Goal: Task Accomplishment & Management: Manage account settings

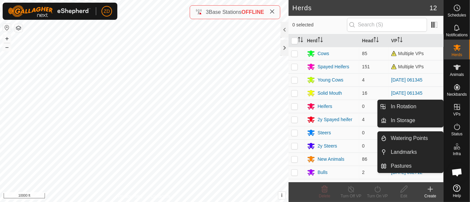
click at [456, 108] on icon at bounding box center [457, 107] width 6 height 6
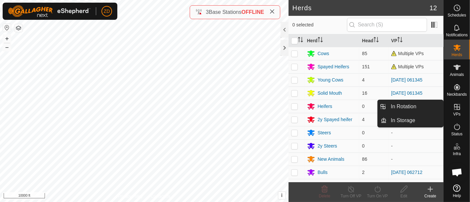
click at [456, 108] on icon at bounding box center [457, 107] width 6 height 6
click at [456, 108] on icon at bounding box center [457, 107] width 8 height 8
click at [458, 112] on es-virtualpaddocks-svg-icon at bounding box center [457, 107] width 12 height 11
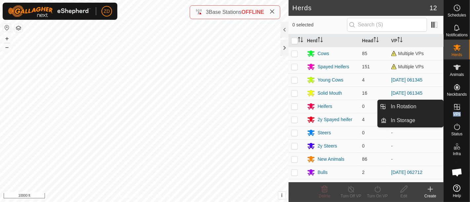
click at [458, 112] on es-virtualpaddocks-svg-icon at bounding box center [457, 107] width 12 height 11
click at [457, 103] on icon at bounding box center [457, 107] width 8 height 8
click at [414, 106] on link "In Rotation" at bounding box center [414, 106] width 56 height 13
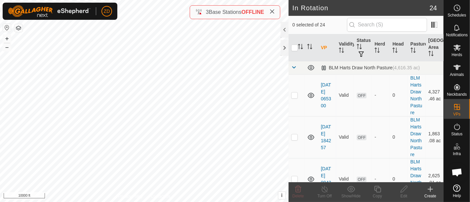
click at [432, 192] on icon at bounding box center [430, 189] width 8 height 8
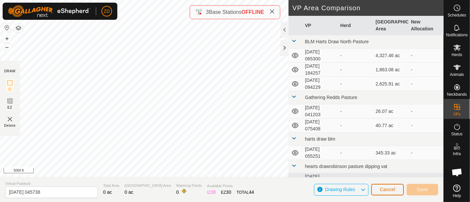
click at [380, 185] on button "Cancel" at bounding box center [387, 190] width 33 height 12
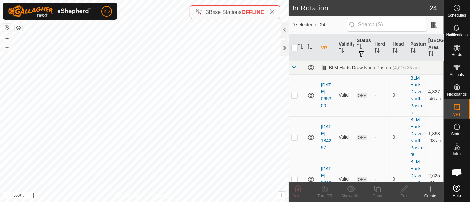
click at [430, 188] on icon at bounding box center [430, 189] width 8 height 8
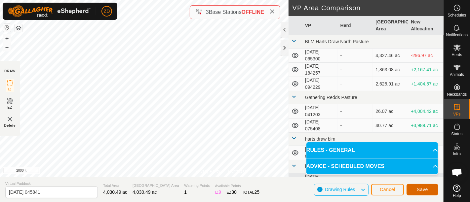
click at [424, 189] on span "Save" at bounding box center [421, 189] width 11 height 5
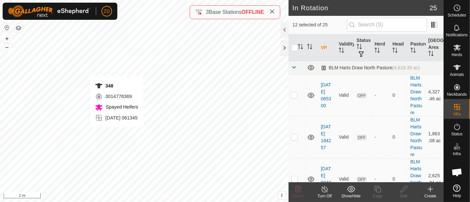
checkbox input "true"
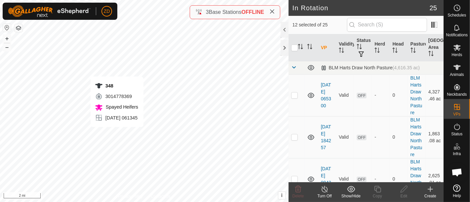
checkbox input "true"
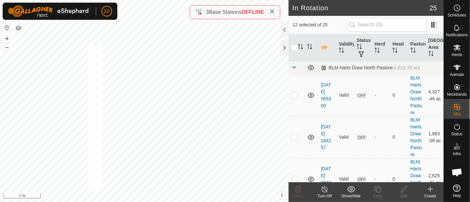
checkbox input "true"
click at [456, 57] on div "Herds" at bounding box center [457, 50] width 26 height 20
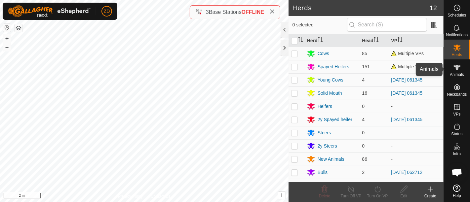
click at [453, 71] on icon at bounding box center [457, 67] width 8 height 8
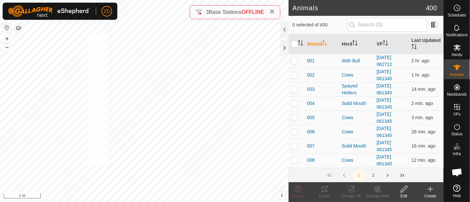
checkbox input "true"
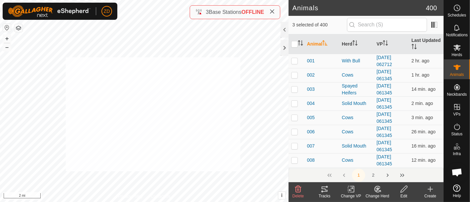
checkbox input "true"
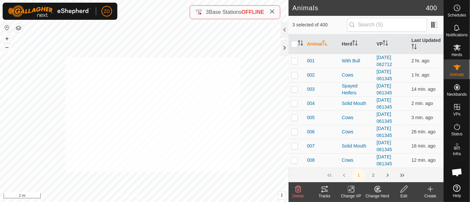
checkbox input "true"
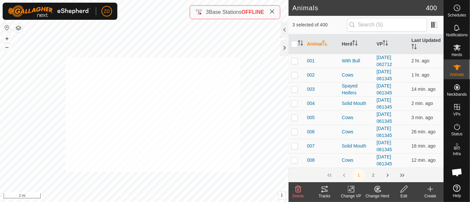
checkbox input "true"
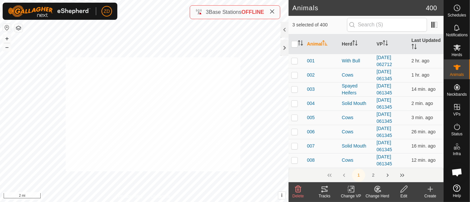
checkbox input "true"
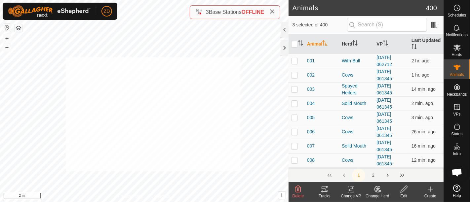
checkbox input "true"
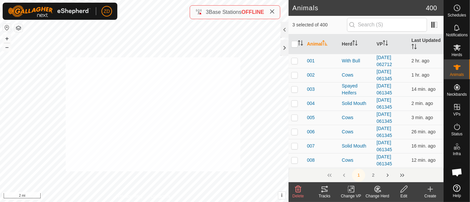
checkbox input "true"
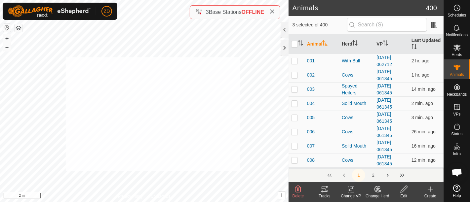
checkbox input "true"
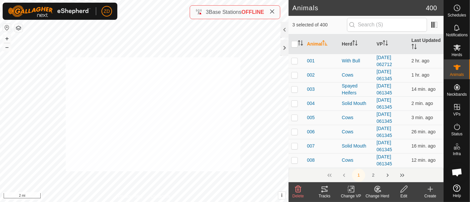
checkbox input "true"
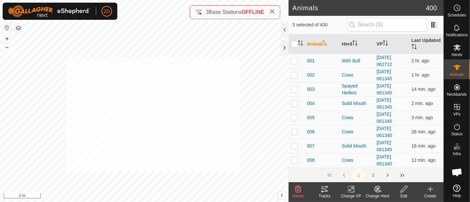
checkbox input "true"
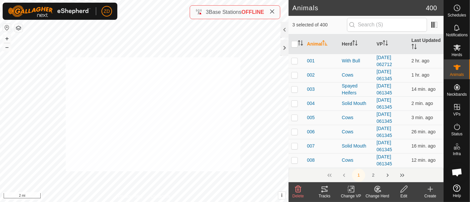
checkbox input "true"
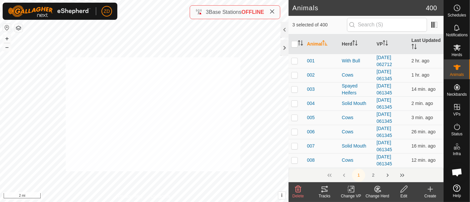
checkbox input "true"
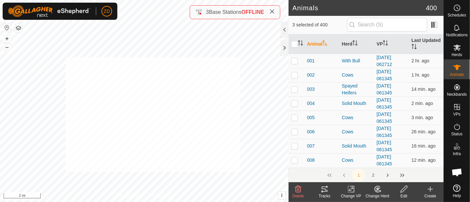
checkbox input "true"
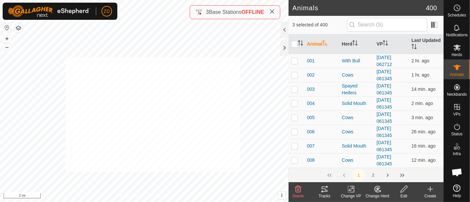
checkbox input "true"
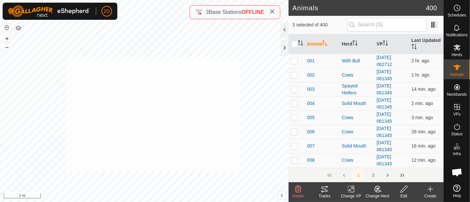
checkbox input "true"
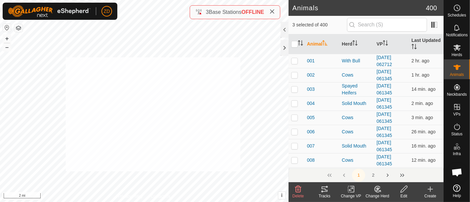
checkbox input "true"
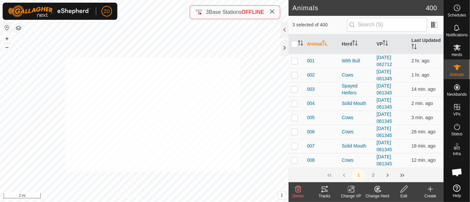
checkbox input "true"
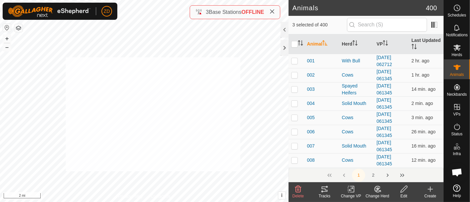
checkbox input "true"
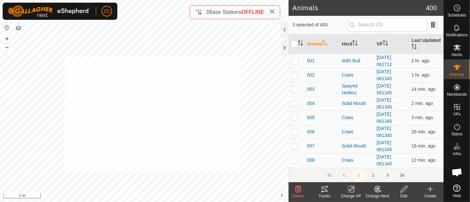
checkbox input "true"
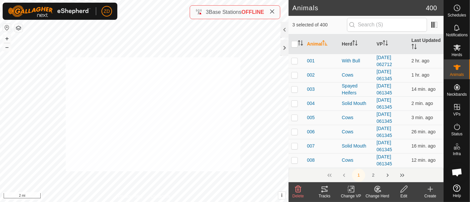
checkbox input "true"
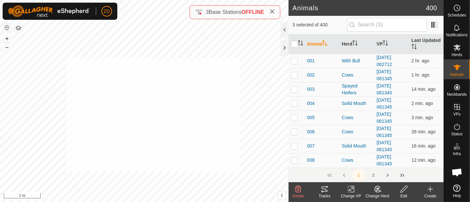
checkbox input "true"
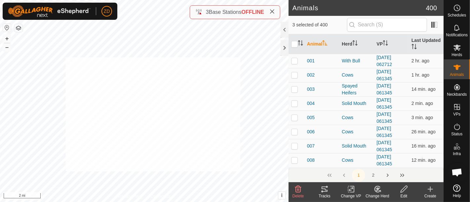
checkbox input "true"
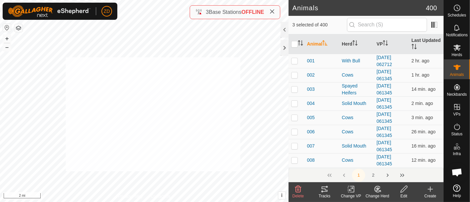
checkbox input "true"
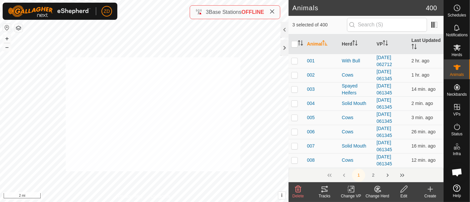
checkbox input "true"
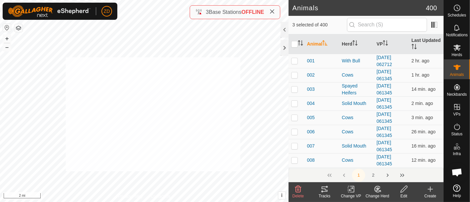
checkbox input "true"
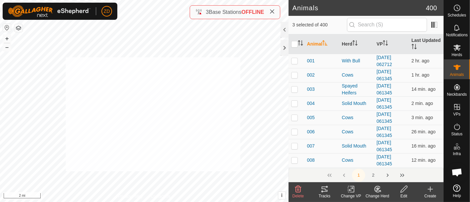
checkbox input "true"
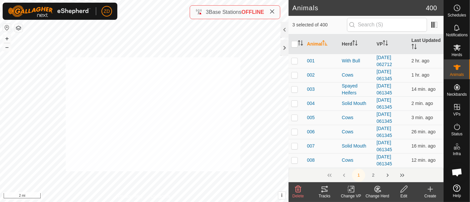
checkbox input "true"
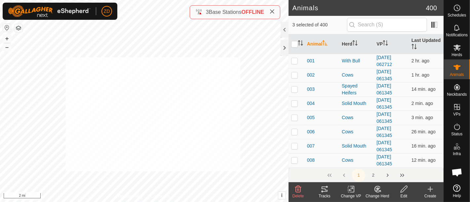
checkbox input "true"
click at [185, 0] on html "ZD Schedules Notifications Herds Animals Neckbands VPs Status Infra Heatmap Hel…" at bounding box center [235, 101] width 470 height 202
checkbox input "true"
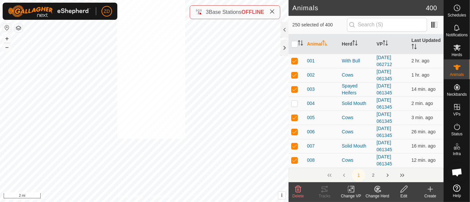
checkbox input "true"
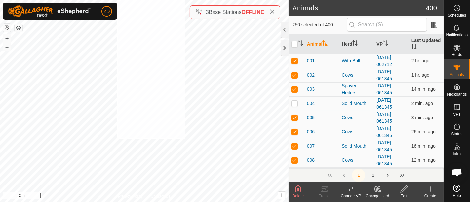
checkbox input "true"
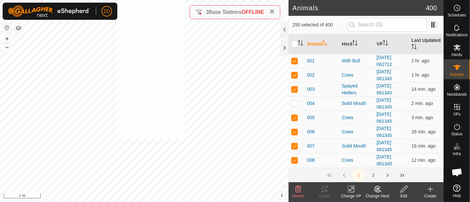
checkbox input "true"
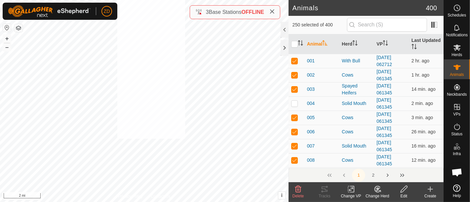
checkbox input "true"
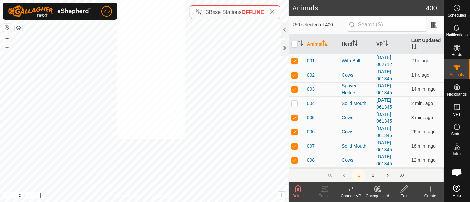
checkbox input "true"
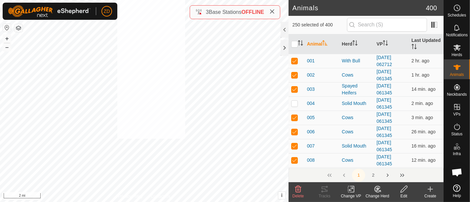
checkbox input "true"
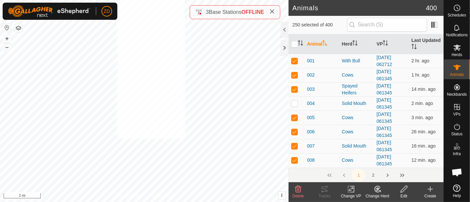
checkbox input "true"
click at [469, 53] on div "Herds" at bounding box center [457, 50] width 26 height 20
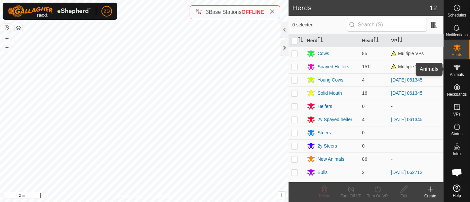
click at [457, 72] on es-animals-svg-icon at bounding box center [457, 67] width 12 height 11
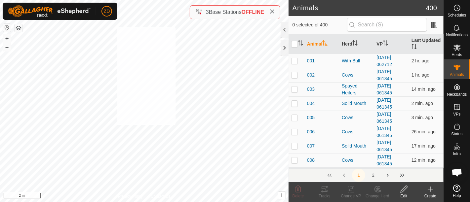
checkbox input "true"
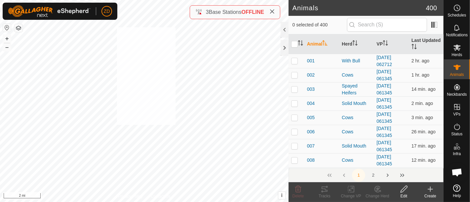
checkbox input "true"
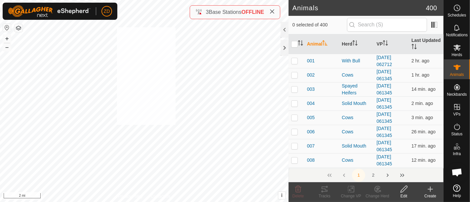
checkbox input "true"
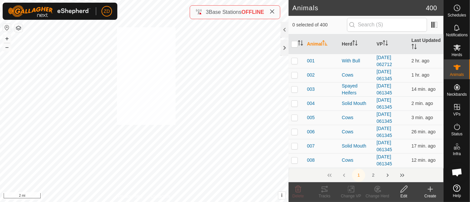
checkbox input "true"
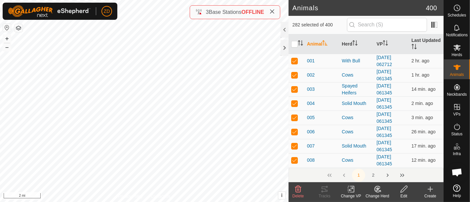
click at [350, 194] on div "Change VP" at bounding box center [351, 196] width 26 height 6
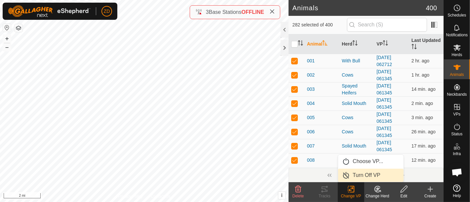
click at [363, 175] on link "Turn Off VP" at bounding box center [370, 175] width 65 height 13
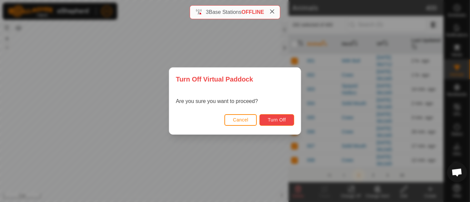
click at [279, 118] on span "Turn Off" at bounding box center [276, 119] width 18 height 5
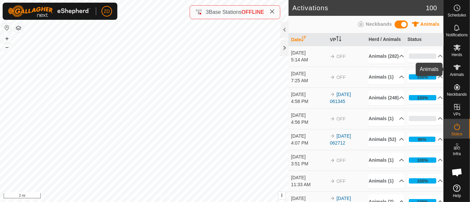
click at [460, 72] on es-animals-svg-icon at bounding box center [457, 67] width 12 height 11
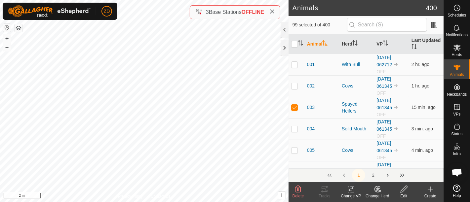
click at [351, 186] on icon at bounding box center [351, 189] width 8 height 8
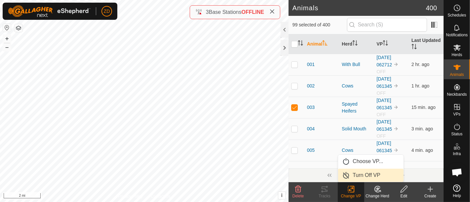
click at [358, 176] on link "Turn Off VP" at bounding box center [370, 175] width 65 height 13
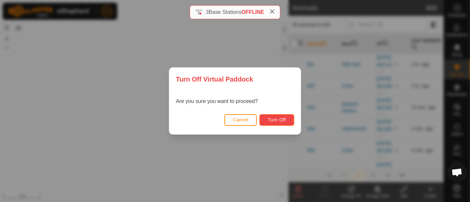
click at [282, 120] on span "Turn Off" at bounding box center [276, 119] width 18 height 5
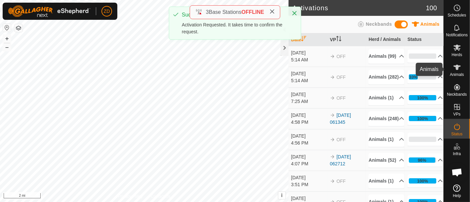
click at [457, 68] on icon at bounding box center [456, 67] width 7 height 5
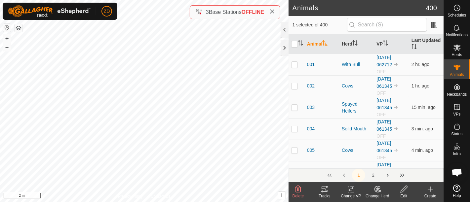
click at [348, 192] on icon at bounding box center [351, 189] width 8 height 8
click at [356, 172] on link "Turn Off VP" at bounding box center [370, 175] width 65 height 13
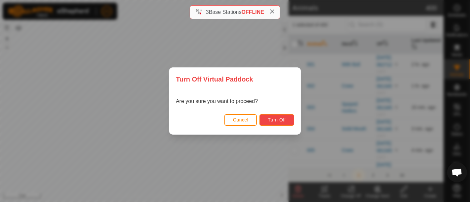
click at [275, 119] on span "Turn Off" at bounding box center [276, 119] width 18 height 5
